Goal: Navigation & Orientation: Find specific page/section

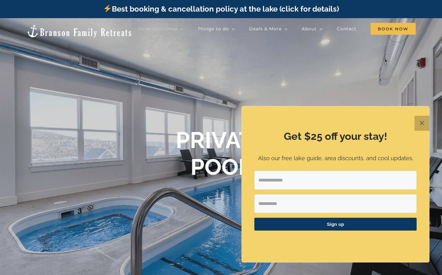
click at [423, 124] on button "✕" at bounding box center [421, 123] width 15 height 15
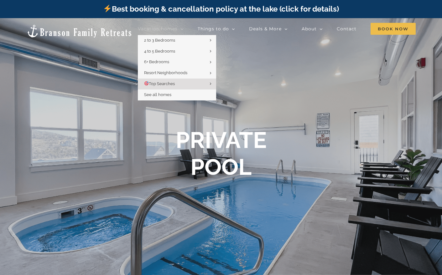
click at [147, 27] on span "Vacation homes" at bounding box center [158, 29] width 40 height 4
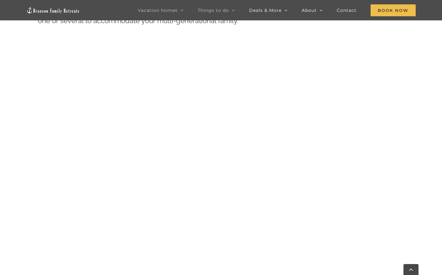
scroll to position [157, 0]
